Goal: Task Accomplishment & Management: Complete application form

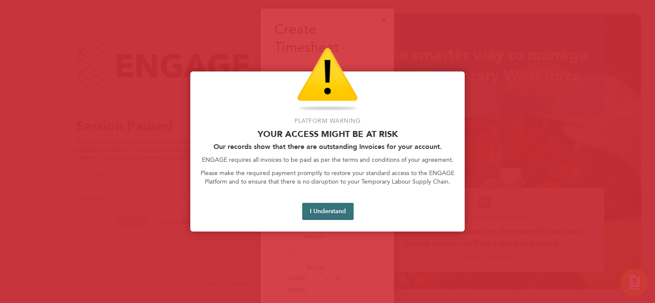
scroll to position [528, 134]
click at [332, 208] on button "I Understand" at bounding box center [327, 211] width 51 height 17
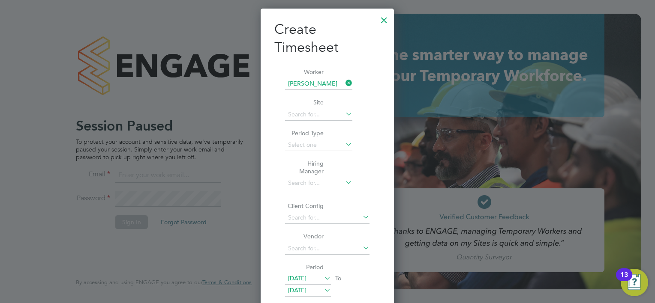
click at [386, 17] on div at bounding box center [383, 17] width 15 height 15
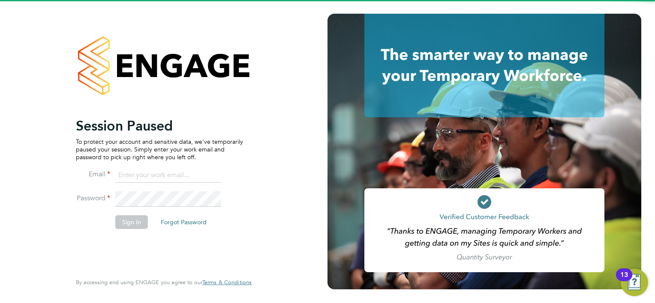
click at [171, 180] on input at bounding box center [168, 175] width 106 height 15
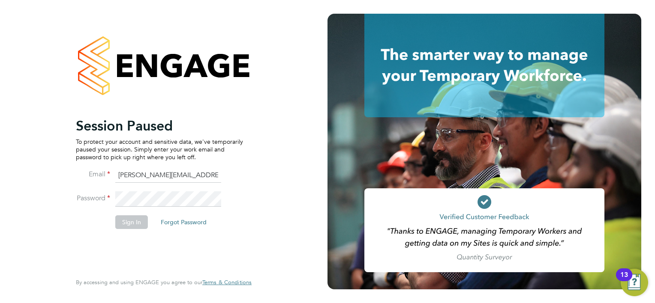
type input "william.brown@hays.com"
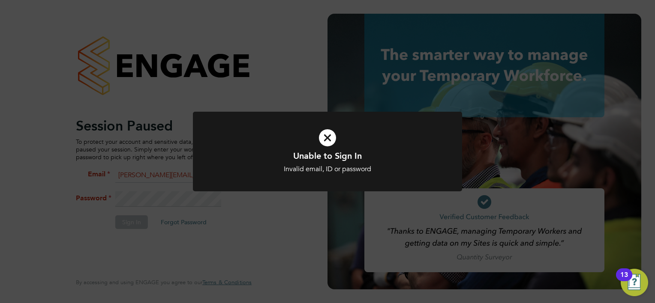
click at [327, 137] on icon at bounding box center [327, 137] width 223 height 33
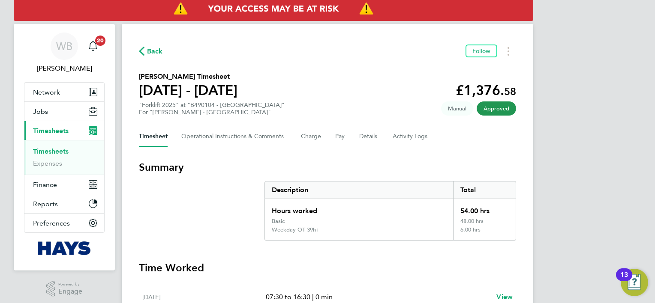
click at [151, 51] on span "Back" at bounding box center [155, 51] width 16 height 10
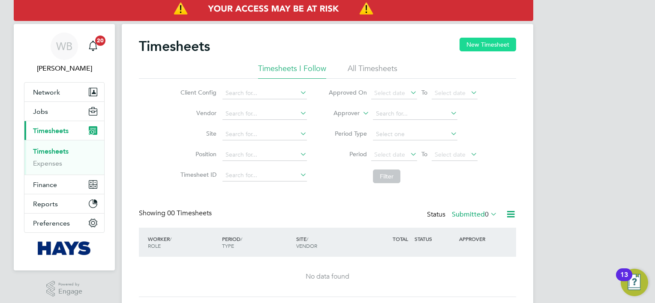
click at [469, 42] on button "New Timesheet" at bounding box center [487, 45] width 57 height 14
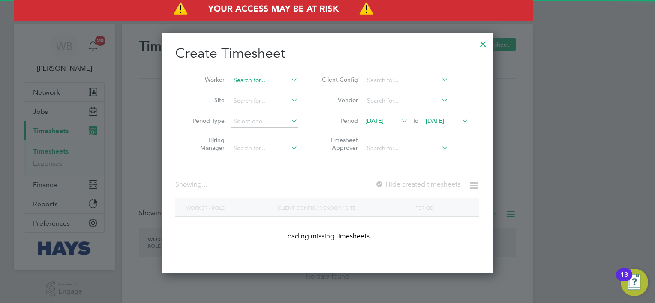
scroll to position [1859, 332]
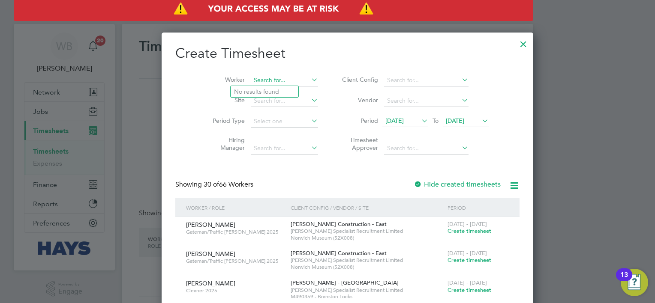
click at [262, 81] on input at bounding box center [284, 81] width 67 height 12
click at [285, 89] on b "Spr" at bounding box center [289, 91] width 9 height 7
type input "[PERSON_NAME]"
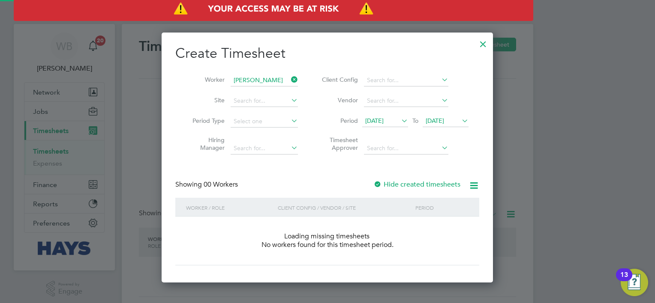
scroll to position [241, 332]
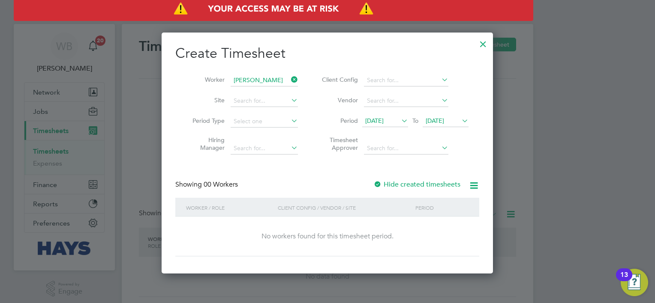
click at [396, 182] on label "Hide created timesheets" at bounding box center [416, 184] width 87 height 9
click at [402, 185] on label "Hide created timesheets" at bounding box center [416, 184] width 87 height 9
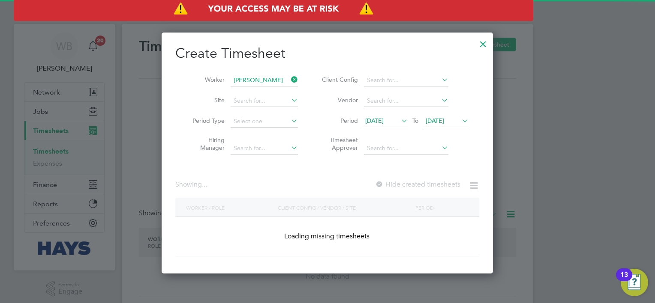
scroll to position [260, 332]
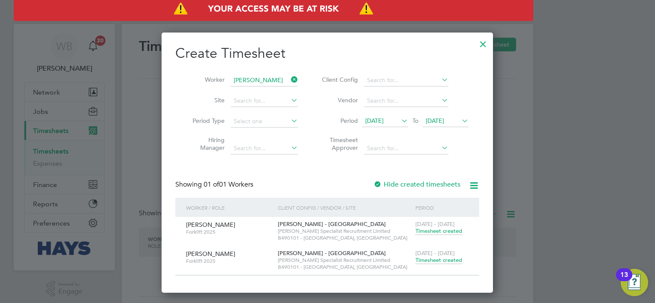
click at [454, 262] on span "Timesheet created" at bounding box center [438, 261] width 47 height 8
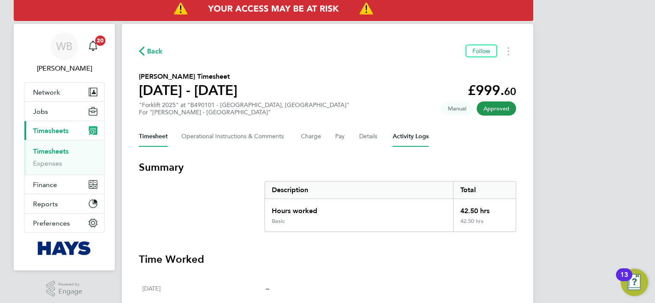
click at [406, 140] on Logs-tab "Activity Logs" at bounding box center [411, 136] width 36 height 21
